Goal: Transaction & Acquisition: Purchase product/service

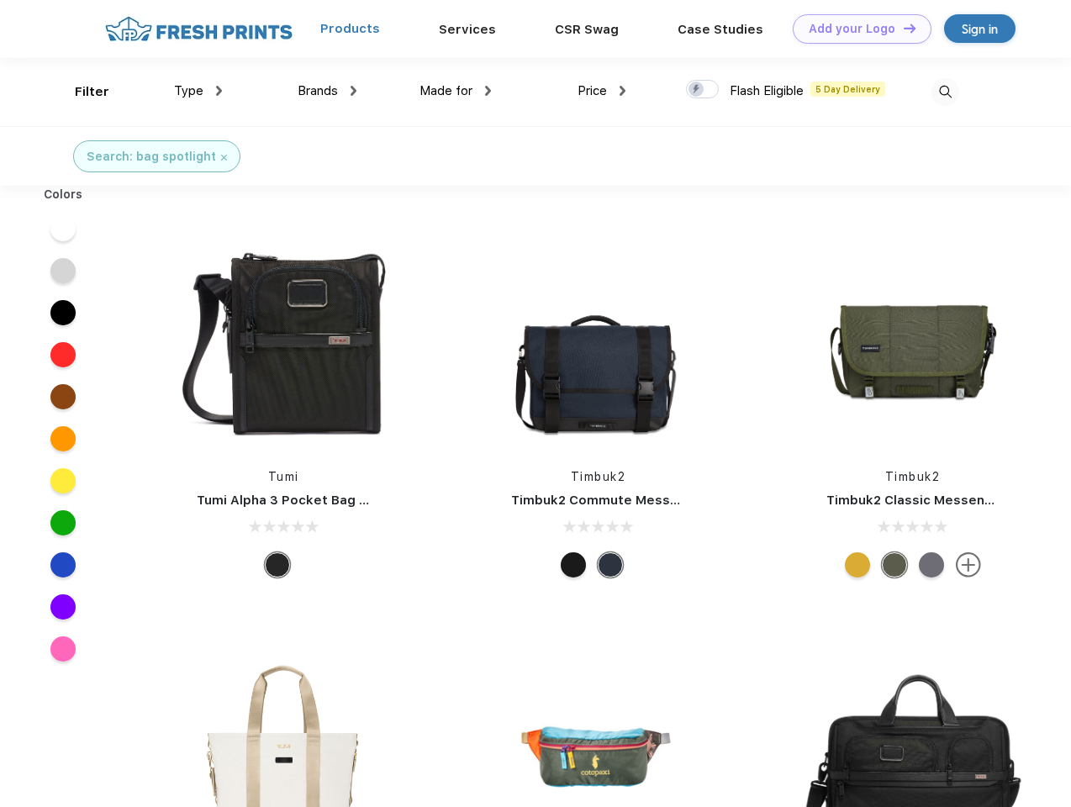
scroll to position [1, 0]
click at [856, 29] on link "Add your Logo Design Tool" at bounding box center [862, 28] width 139 height 29
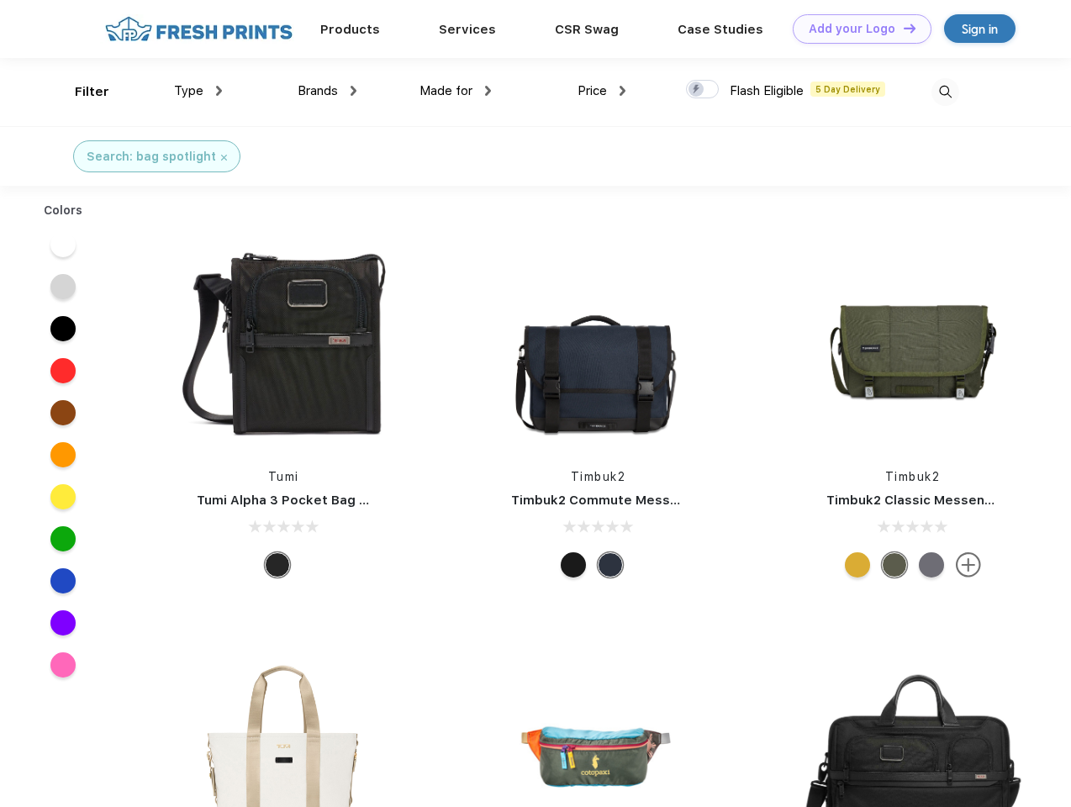
click at [0, 0] on div "Design Tool" at bounding box center [0, 0] width 0 height 0
click at [902, 28] on link "Add your Logo Design Tool" at bounding box center [862, 28] width 139 height 29
click at [81, 92] on div "Filter" at bounding box center [92, 91] width 34 height 19
click at [198, 91] on span "Type" at bounding box center [188, 90] width 29 height 15
click at [327, 91] on span "Brands" at bounding box center [318, 90] width 40 height 15
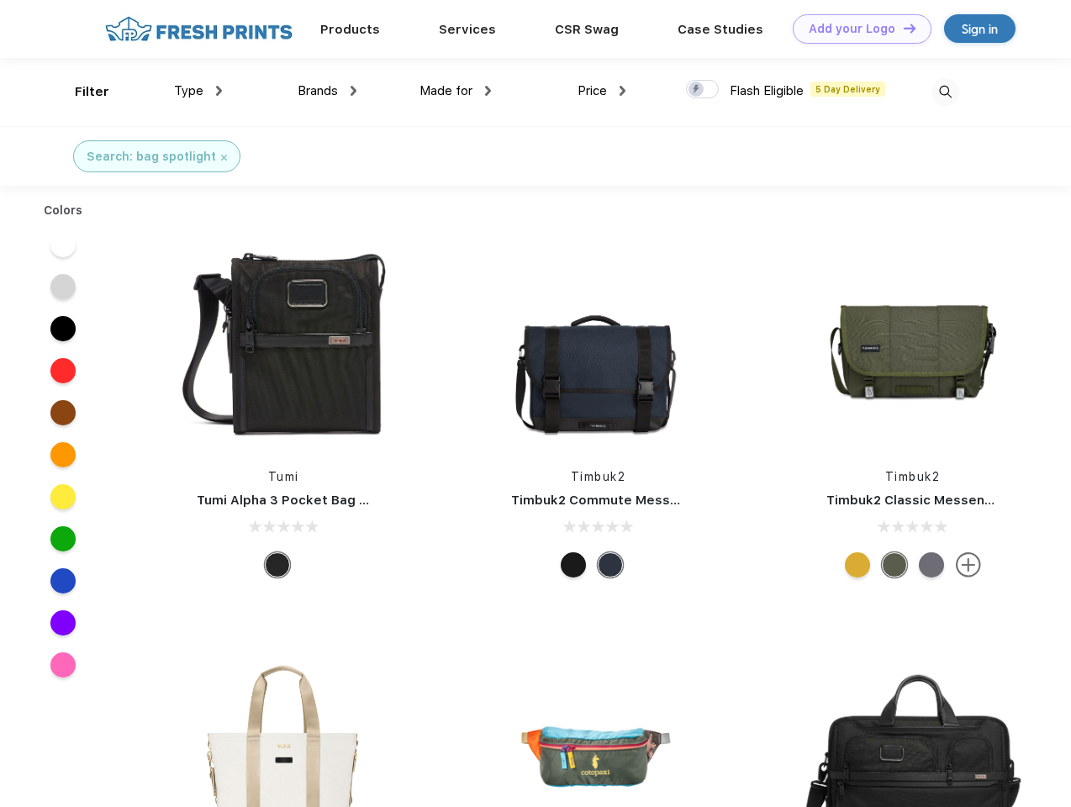
click at [456, 91] on span "Made for" at bounding box center [445, 90] width 53 height 15
click at [602, 91] on span "Price" at bounding box center [592, 90] width 29 height 15
click at [703, 90] on div at bounding box center [702, 89] width 33 height 18
click at [697, 90] on input "checkbox" at bounding box center [691, 84] width 11 height 11
click at [945, 92] on img at bounding box center [945, 92] width 28 height 28
